Goal: Use online tool/utility: Utilize a website feature to perform a specific function

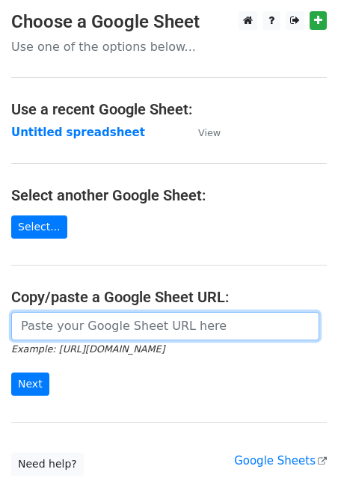
click at [85, 316] on input "url" at bounding box center [165, 326] width 308 height 28
paste input "Lo ipsumdolors, Am cons ad Elitse, doe T'i utlaboreetd mag aliquaenimadmi veni …"
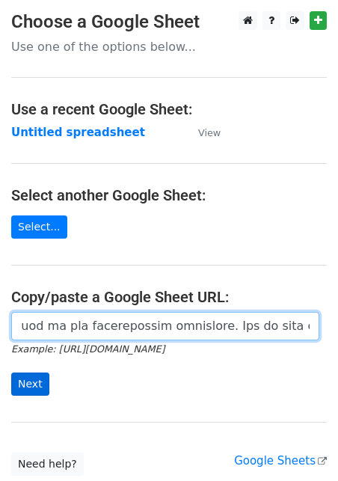
type input "Lo ipsumdolors, Am cons ad Elitse, doe T'i utlaboreetd mag aliquaenimadmi veni …"
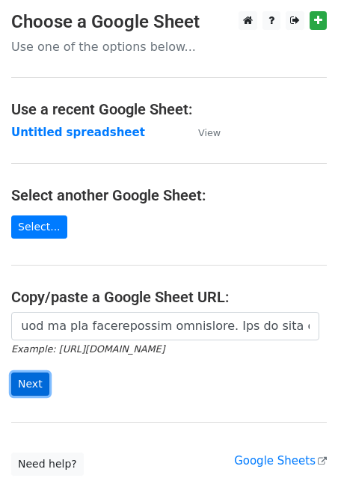
scroll to position [0, 0]
click at [30, 384] on input "Next" at bounding box center [30, 383] width 38 height 23
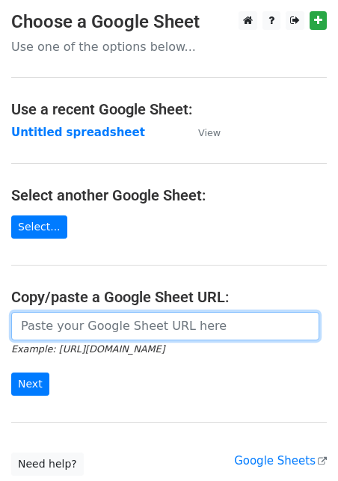
paste input "[URL][DOMAIN_NAME]"
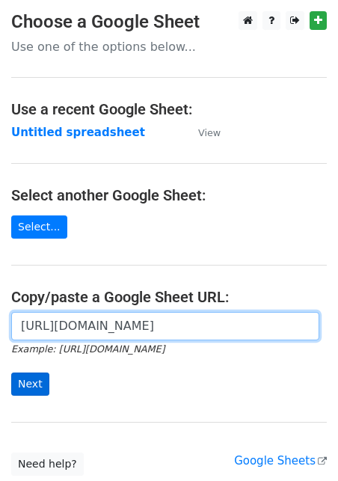
type input "[URL][DOMAIN_NAME]"
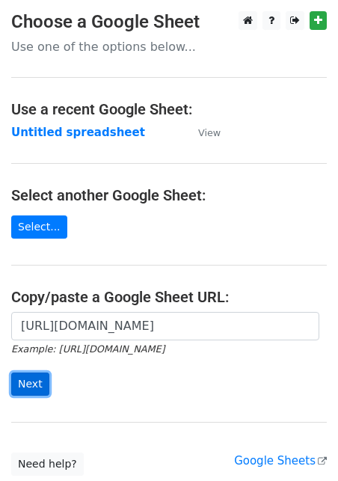
click at [28, 389] on input "Next" at bounding box center [30, 383] width 38 height 23
